Goal: Find specific page/section: Find specific page/section

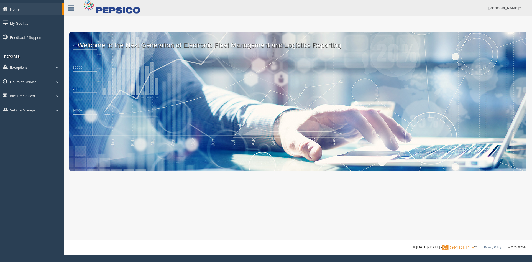
click at [34, 83] on link "Hours of Service" at bounding box center [32, 81] width 64 height 12
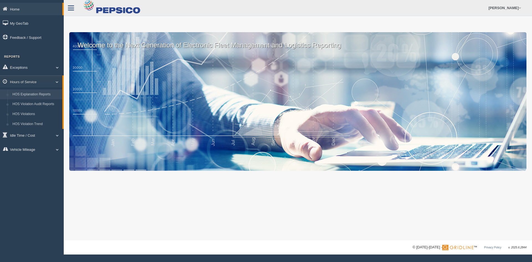
click at [36, 96] on link "HOS Explanation Reports" at bounding box center [36, 95] width 52 height 10
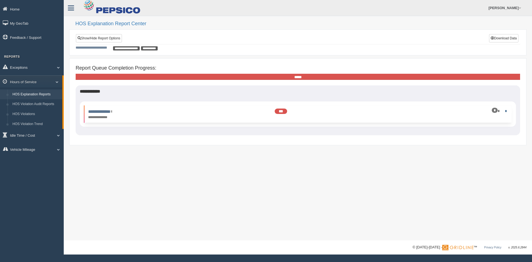
click at [505, 110] on link at bounding box center [505, 111] width 4 height 4
